Goal: Communication & Community: Answer question/provide support

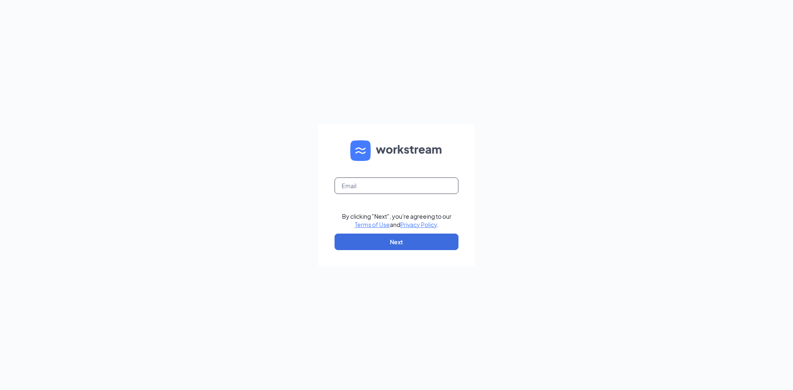
click at [359, 187] on input "text" at bounding box center [397, 186] width 124 height 17
type input "jabsreed@comcast.net"
click at [362, 243] on button "Next" at bounding box center [397, 242] width 124 height 17
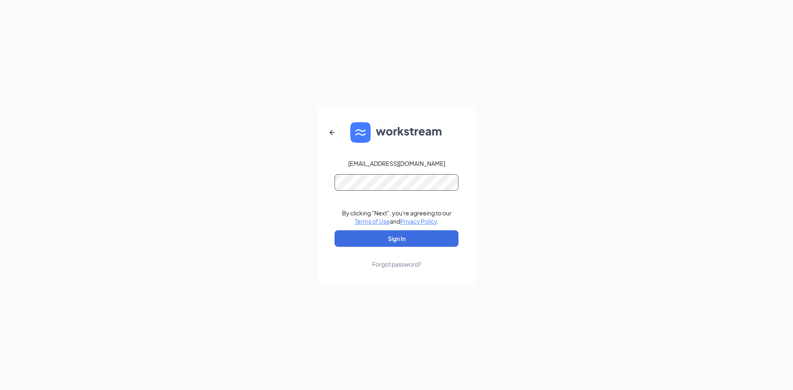
click at [335, 231] on button "Sign In" at bounding box center [397, 239] width 124 height 17
click at [383, 235] on button "Sign In" at bounding box center [397, 239] width 124 height 17
click at [208, 181] on div "jabsreed@comcast.net Credential mismatches. By clicking "Next", you're agreeing…" at bounding box center [396, 195] width 793 height 390
click at [335, 231] on button "Sign In" at bounding box center [397, 239] width 124 height 17
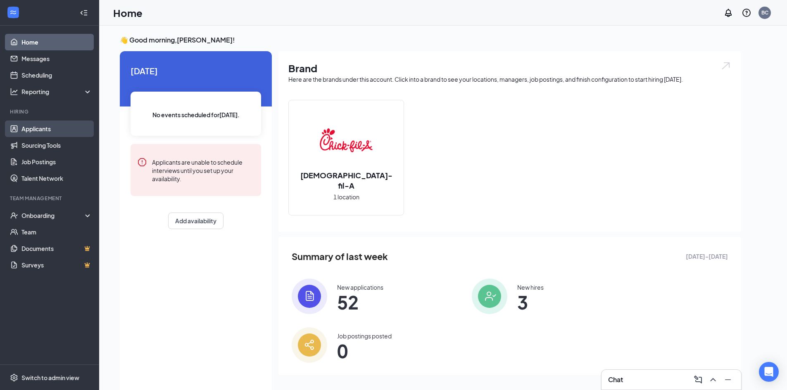
click at [39, 131] on link "Applicants" at bounding box center [56, 129] width 71 height 17
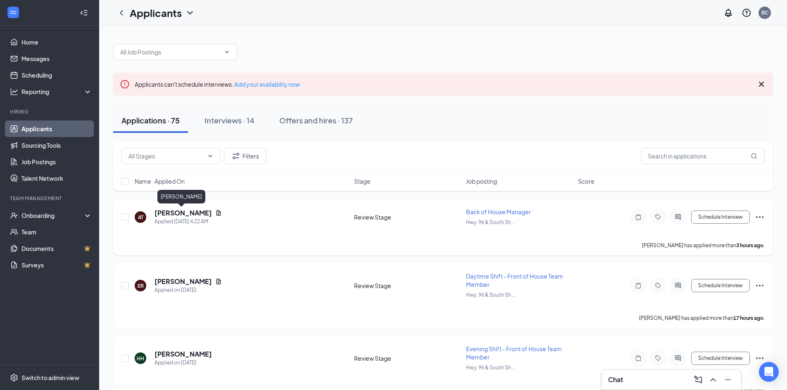
click at [173, 212] on h5 "Ashley Turner" at bounding box center [183, 213] width 57 height 9
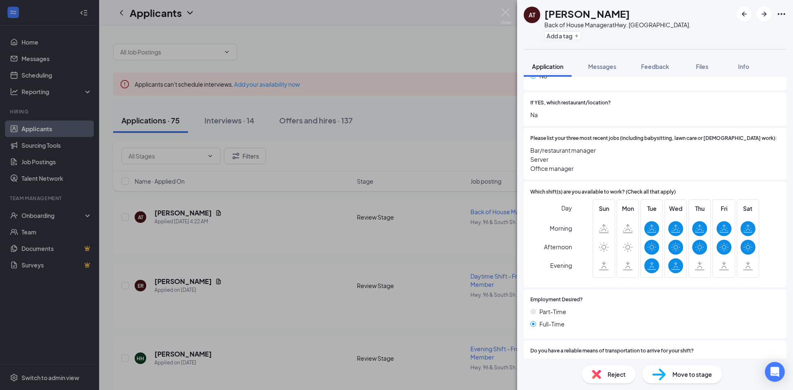
scroll to position [289, 0]
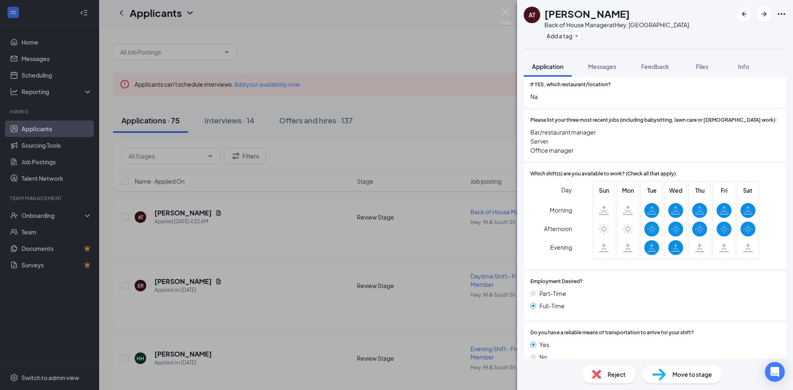
click at [619, 376] on span "Reject" at bounding box center [617, 374] width 18 height 9
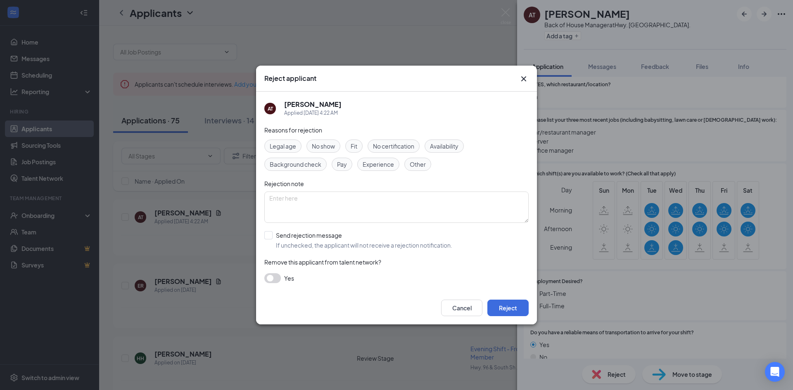
click at [448, 143] on span "Availability" at bounding box center [444, 146] width 29 height 9
click at [507, 304] on button "Reject" at bounding box center [508, 308] width 41 height 17
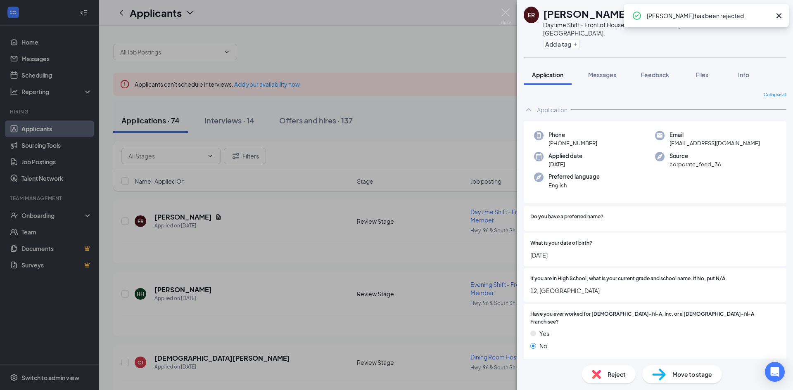
click at [293, 240] on div "ER Elishama Ruiz Daytime Shift - Front of House Team Member at Hwy. 96 & South …" at bounding box center [396, 195] width 793 height 390
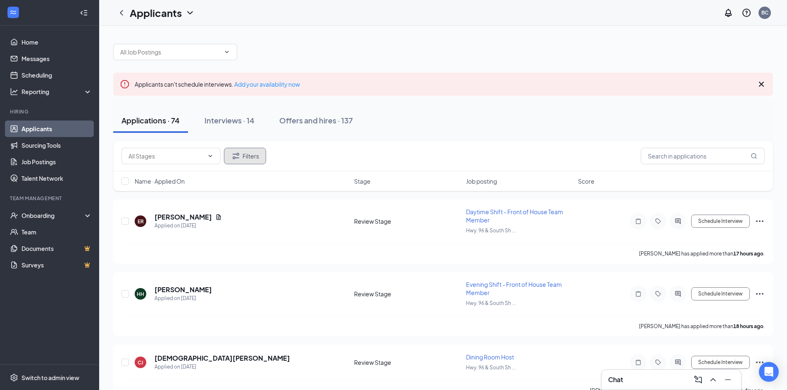
click at [249, 155] on button "Filters" at bounding box center [245, 156] width 42 height 17
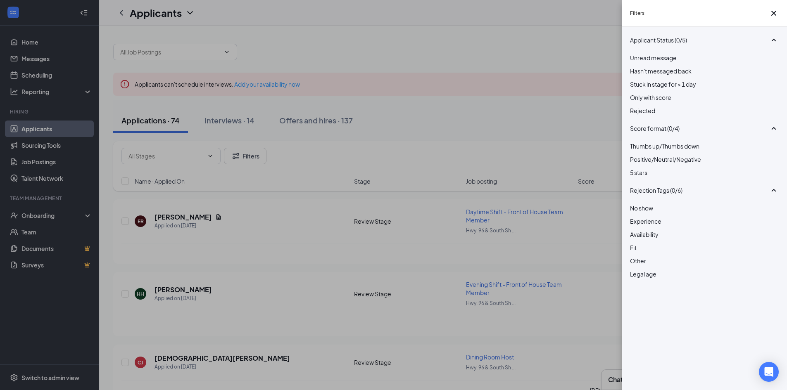
click at [632, 106] on div at bounding box center [704, 106] width 149 height 0
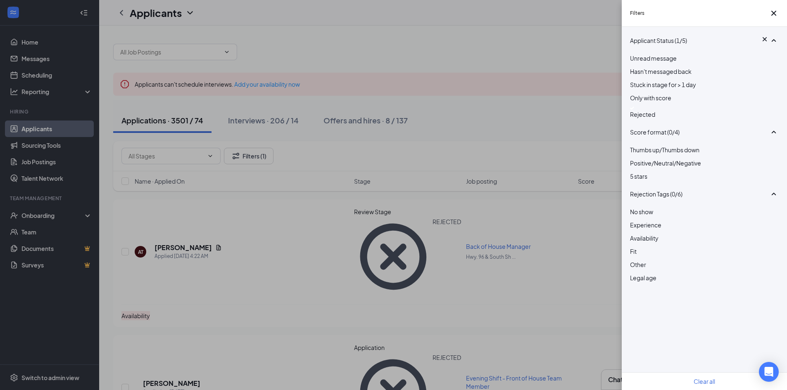
click at [581, 111] on div "Filters Applicant Status (1/5) Unread message Hasn't messaged back Stuck in sta…" at bounding box center [393, 195] width 787 height 390
click at [636, 110] on div at bounding box center [704, 108] width 149 height 3
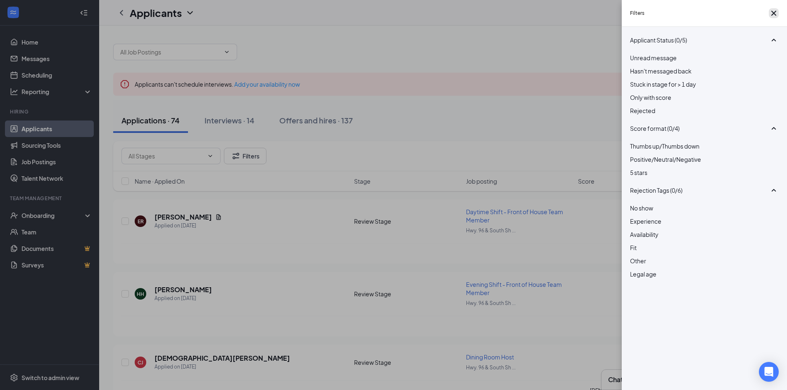
click at [769, 16] on icon "Cross" at bounding box center [774, 13] width 10 height 10
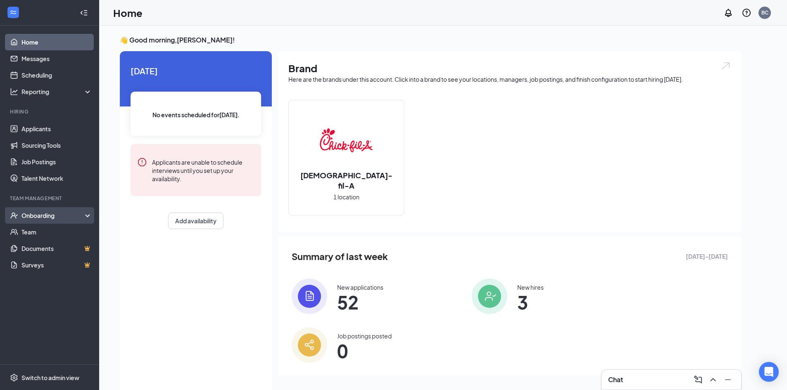
click at [36, 216] on div "Onboarding" at bounding box center [53, 216] width 64 height 8
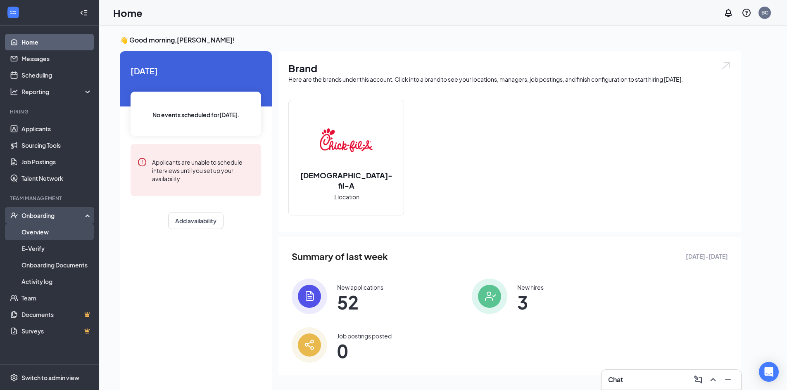
click at [32, 235] on link "Overview" at bounding box center [56, 232] width 71 height 17
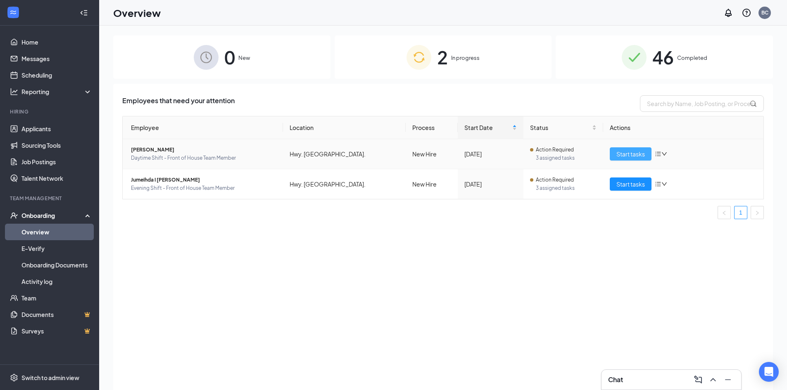
click at [637, 153] on span "Start tasks" at bounding box center [630, 154] width 29 height 9
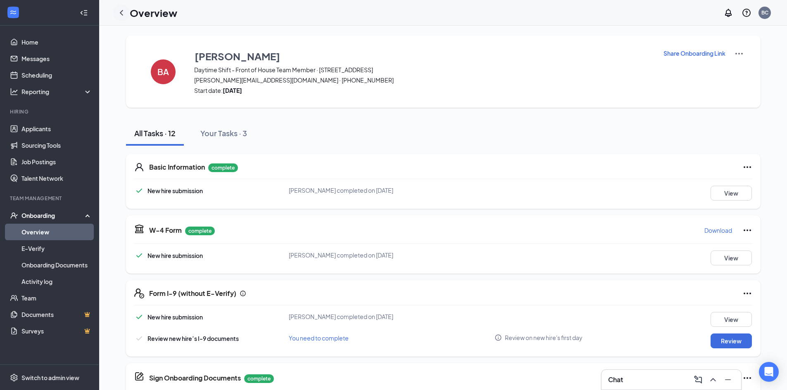
click at [121, 10] on icon "ChevronLeft" at bounding box center [122, 13] width 10 height 10
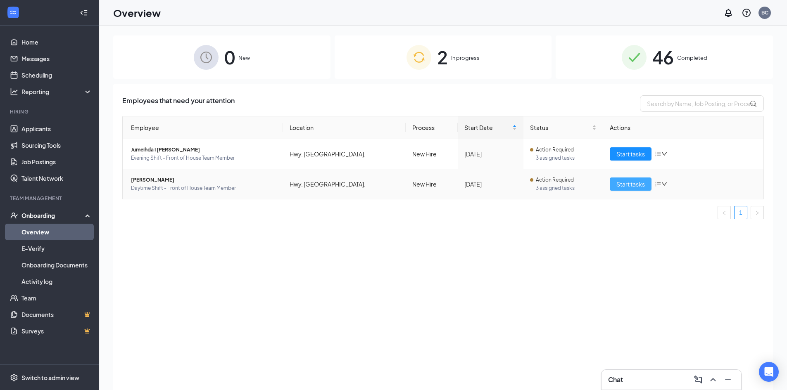
click at [639, 185] on span "Start tasks" at bounding box center [630, 184] width 29 height 9
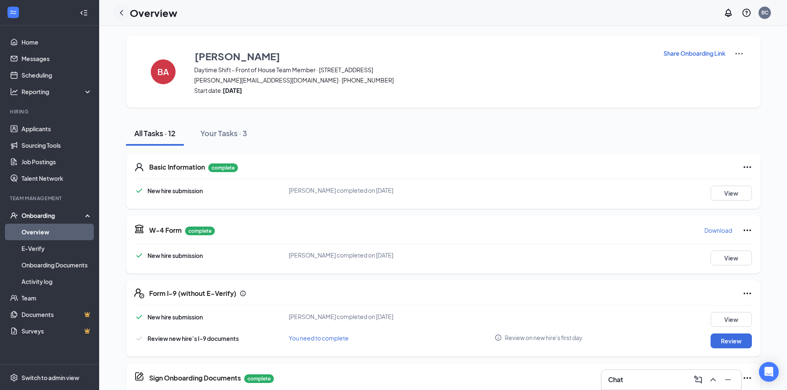
click at [122, 13] on icon "ChevronLeft" at bounding box center [122, 13] width 10 height 10
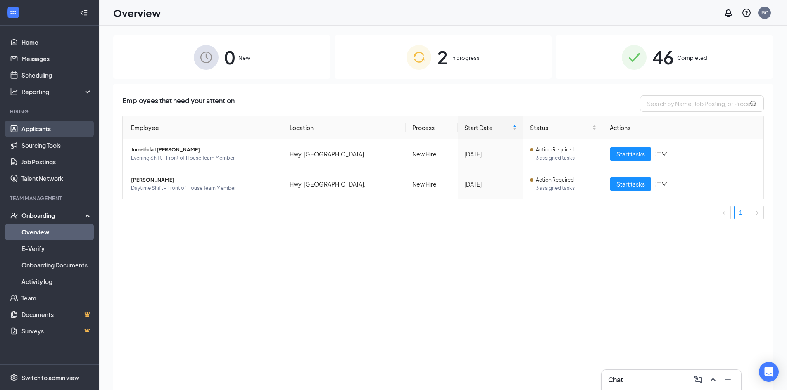
click at [39, 131] on link "Applicants" at bounding box center [56, 129] width 71 height 17
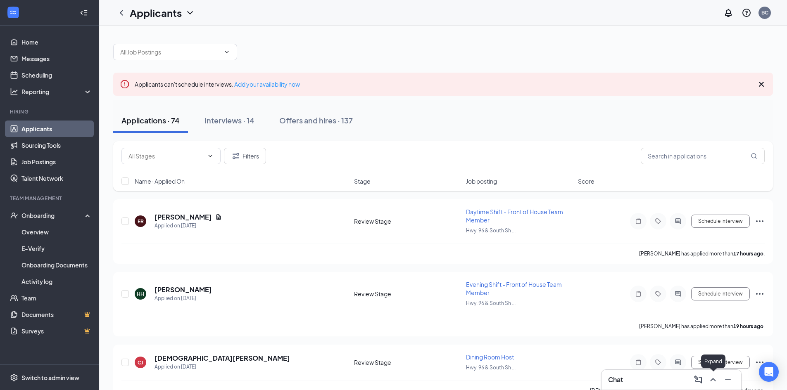
click at [710, 380] on icon "ChevronUp" at bounding box center [713, 380] width 10 height 10
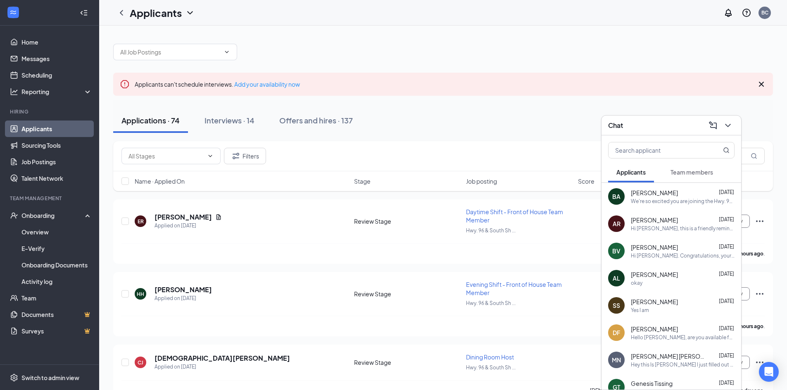
click at [675, 193] on span "[PERSON_NAME]" at bounding box center [654, 193] width 47 height 8
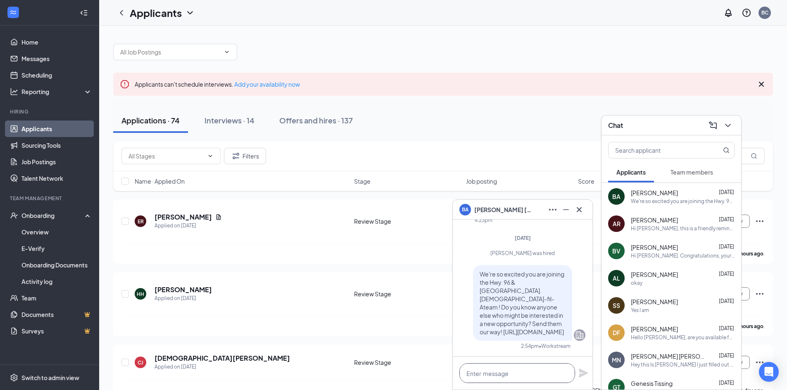
click at [511, 373] on textarea at bounding box center [517, 374] width 116 height 20
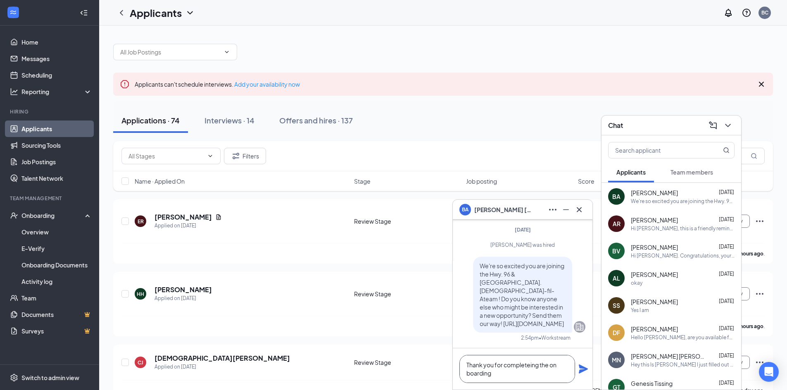
click at [530, 366] on textarea "Thank you for completeing the on boarding" at bounding box center [517, 369] width 116 height 28
click at [510, 376] on textarea "Thank you for completing the on boarding" at bounding box center [517, 369] width 116 height 28
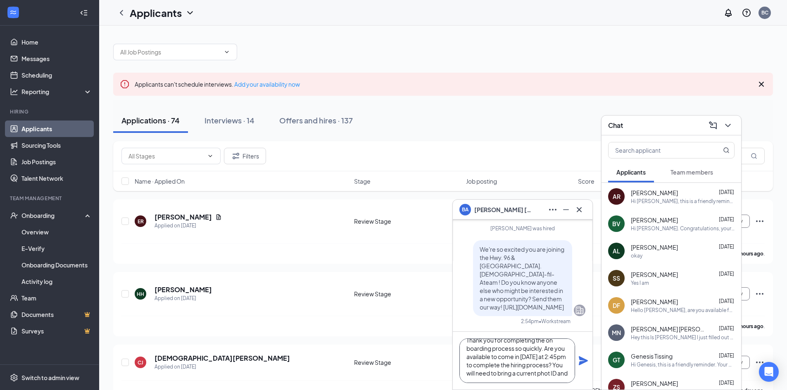
scroll to position [17, 0]
type textarea "Thank you for completing the on boarding process so quickly. Are you available …"
click at [583, 361] on icon "Plane" at bounding box center [583, 361] width 10 height 10
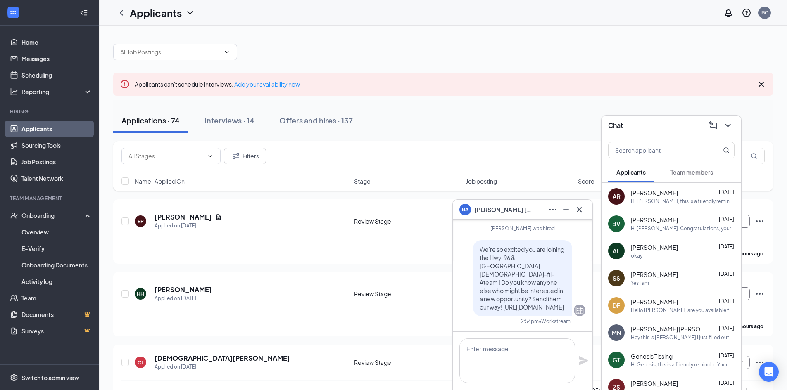
scroll to position [0, 0]
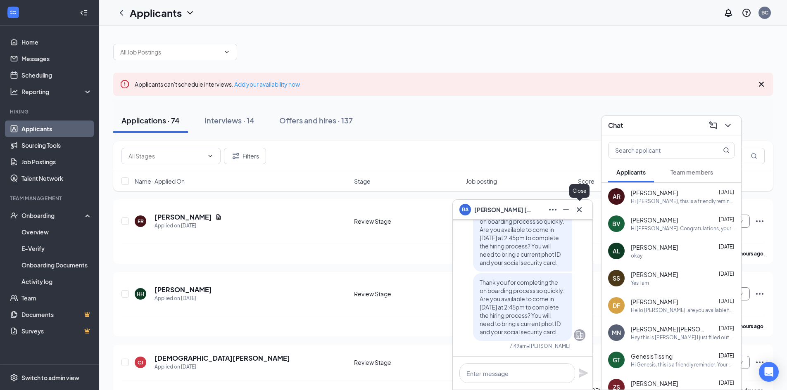
click at [579, 209] on icon "Cross" at bounding box center [579, 210] width 10 height 10
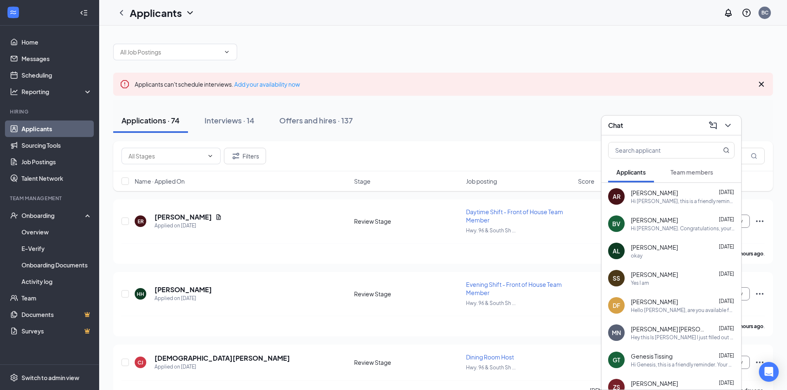
click at [699, 171] on span "Team members" at bounding box center [692, 172] width 43 height 7
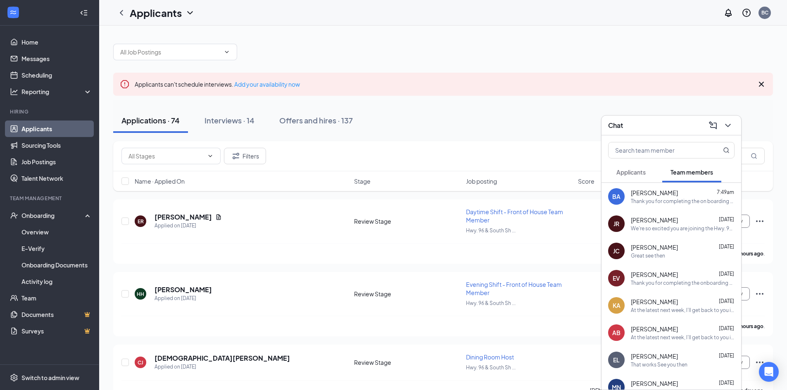
click at [686, 221] on div "[PERSON_NAME] [DATE]" at bounding box center [683, 220] width 104 height 8
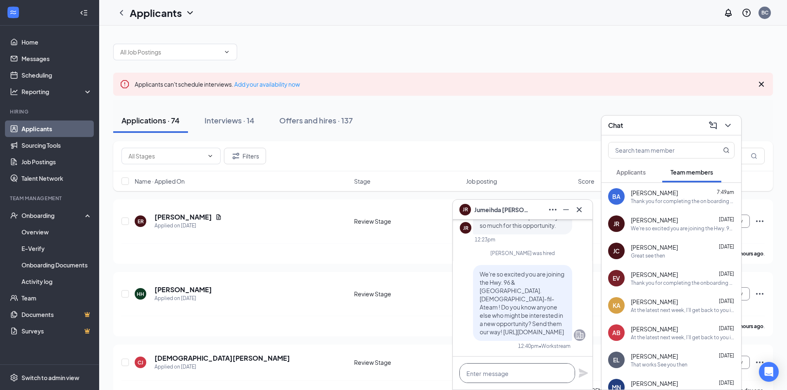
click at [531, 368] on textarea at bounding box center [517, 374] width 116 height 20
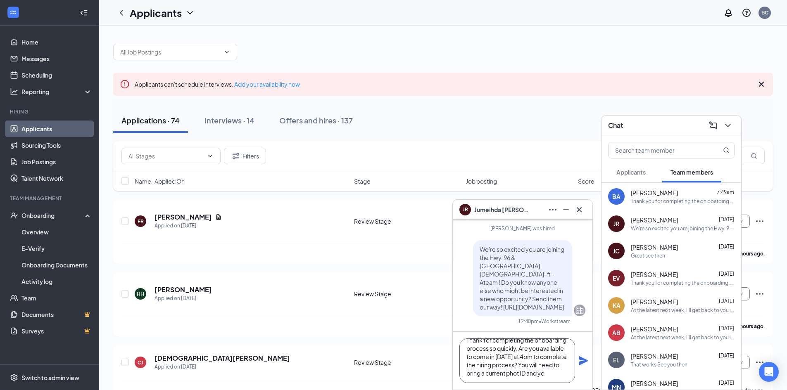
scroll to position [17, 0]
type textarea "Thank for completing the onboarding process so quickly. Are you available to co…"
click at [578, 360] on div "Thank for completing the onboarding process so quickly. Are you available to co…" at bounding box center [523, 361] width 140 height 58
click at [584, 359] on icon "Plane" at bounding box center [583, 361] width 10 height 10
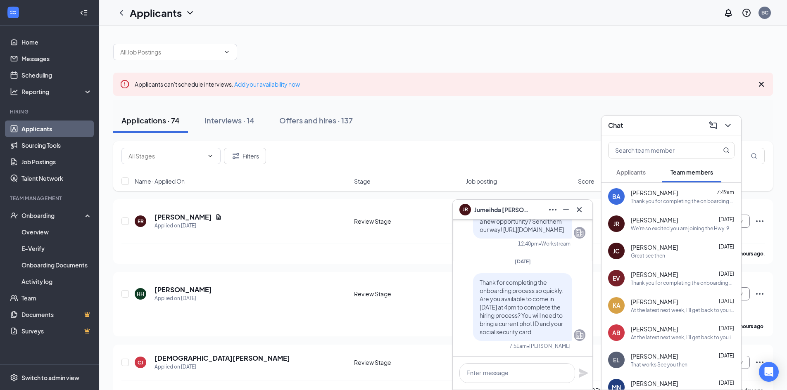
scroll to position [0, 0]
click at [580, 207] on icon "Cross" at bounding box center [579, 210] width 10 height 10
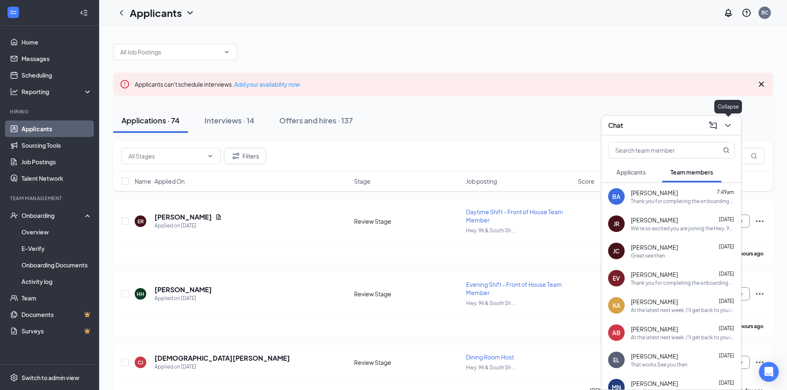
click at [728, 123] on icon "ChevronDown" at bounding box center [728, 126] width 10 height 10
